Goal: Find specific page/section: Find specific page/section

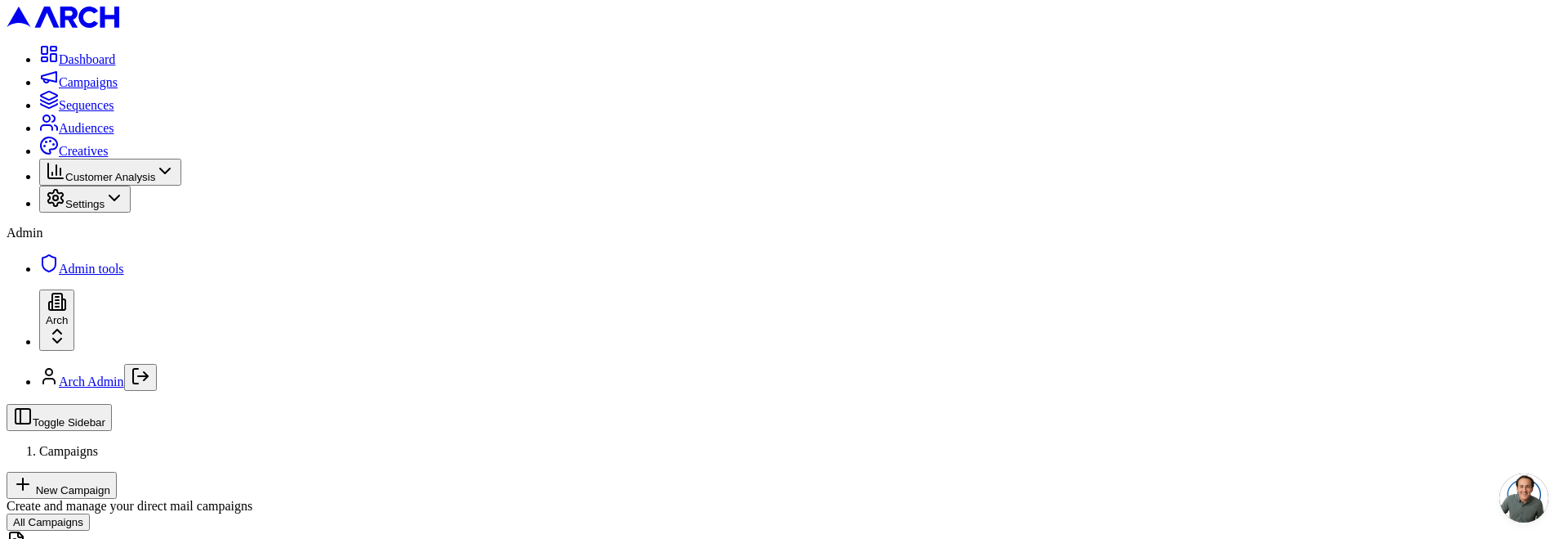
click at [118, 89] on span "Campaigns" at bounding box center [87, 82] width 58 height 14
click at [126, 492] on html "Dashboard Campaigns Sequences Audiences Creatives Customer Analysis Settings Ad…" at bounding box center [784, 314] width 1568 height 629
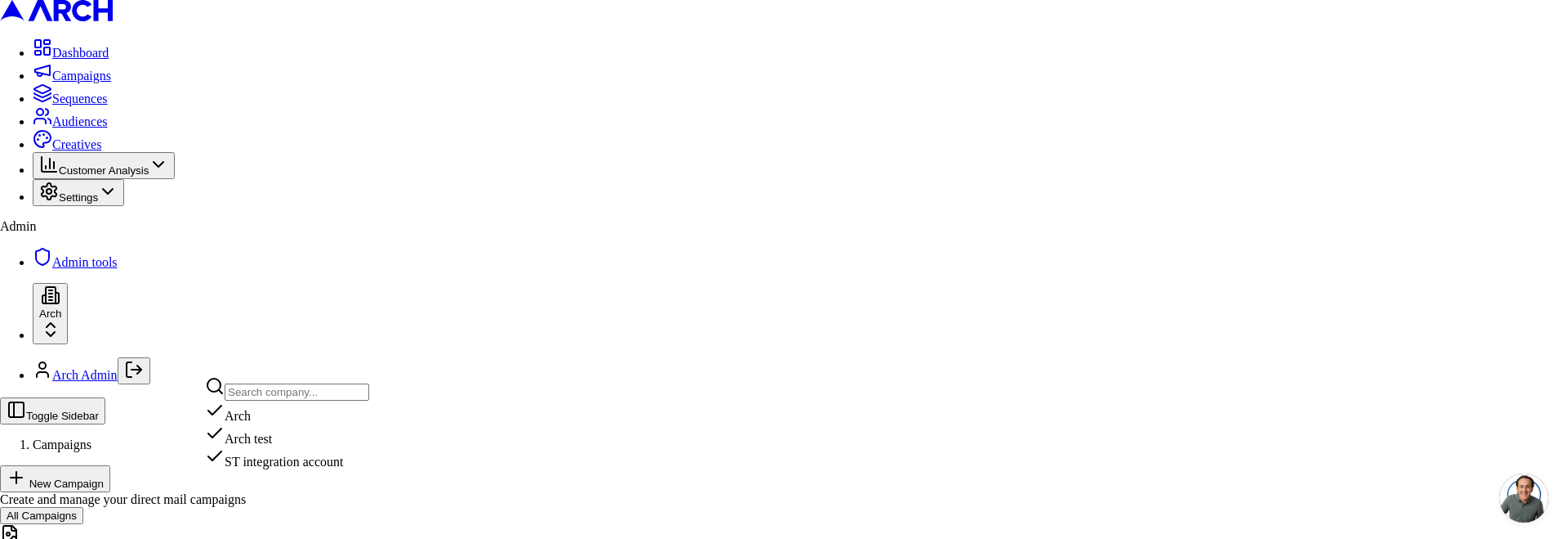
click at [259, 470] on div "ST integration account" at bounding box center [287, 457] width 164 height 23
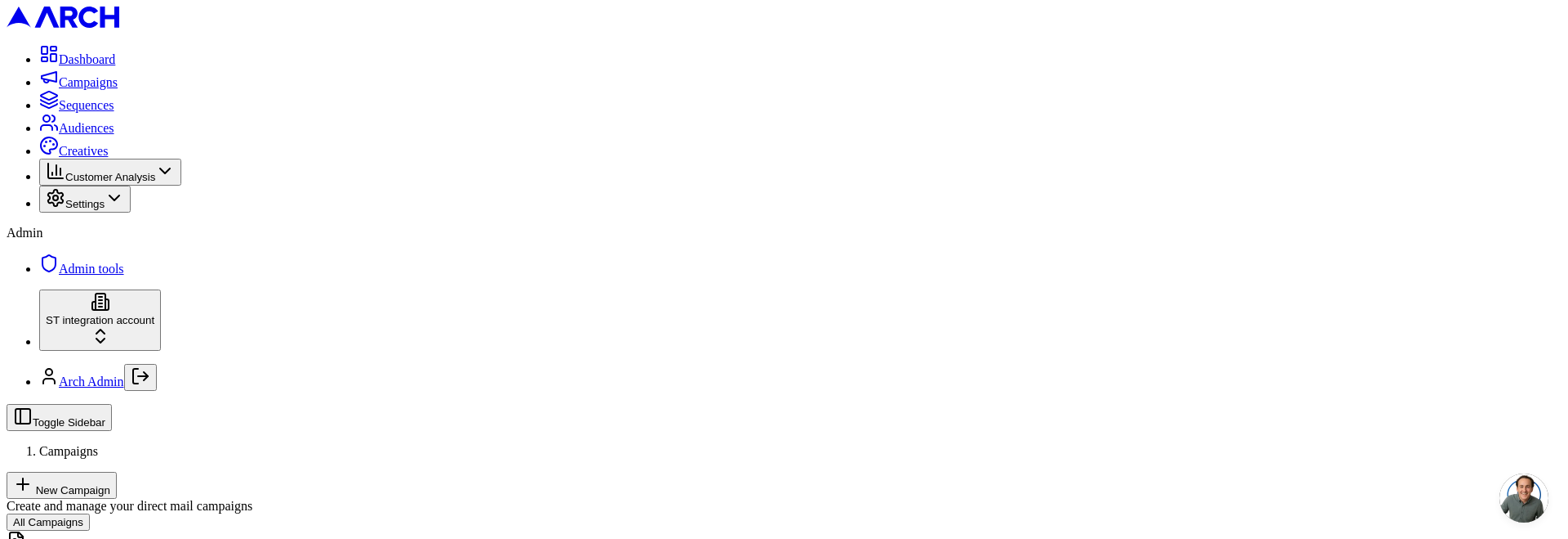
click at [98, 444] on span "Campaigns" at bounding box center [68, 451] width 58 height 14
click at [67, 112] on span "Sequences" at bounding box center [86, 105] width 55 height 14
